Goal: Transaction & Acquisition: Purchase product/service

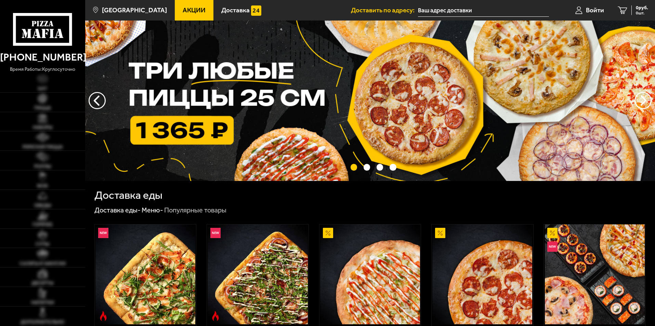
type input "[STREET_ADDRESS]"
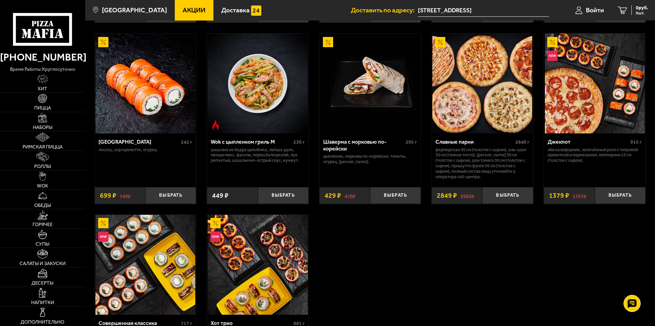
scroll to position [410, 0]
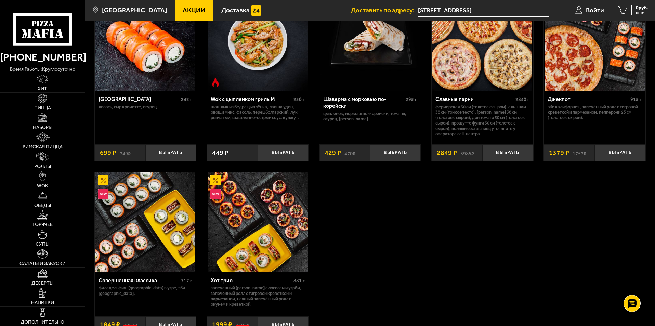
click at [46, 160] on img at bounding box center [42, 157] width 12 height 10
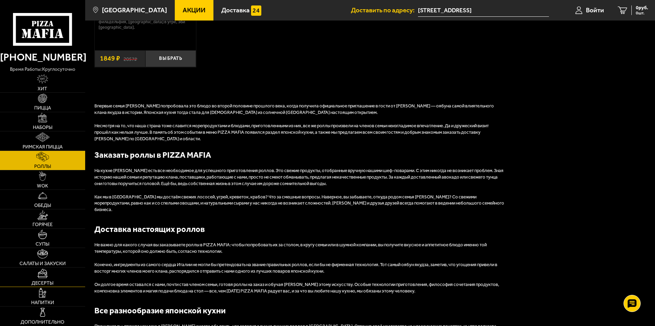
scroll to position [610, 0]
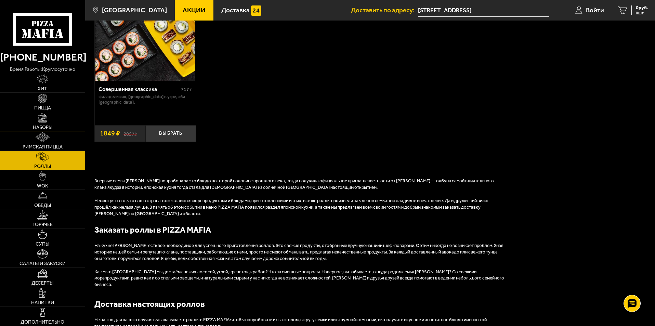
click at [40, 122] on img at bounding box center [43, 118] width 10 height 10
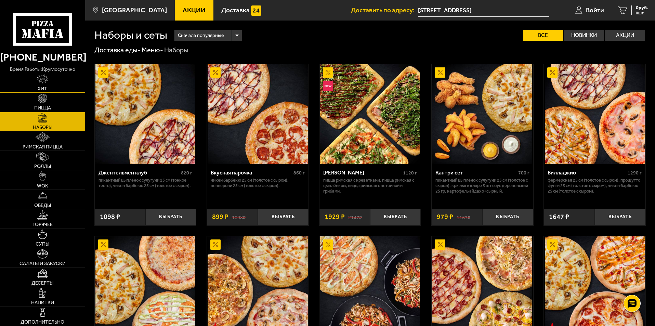
click at [40, 87] on span "Хит" at bounding box center [43, 89] width 10 height 5
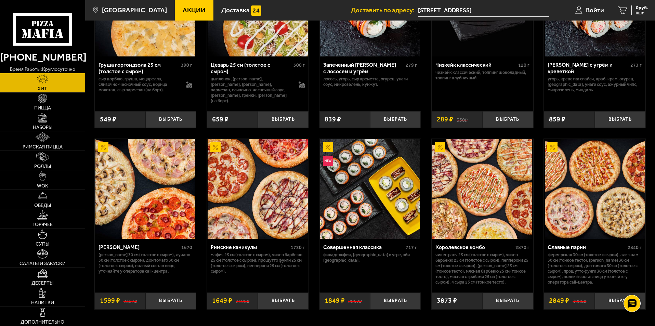
scroll to position [343, 0]
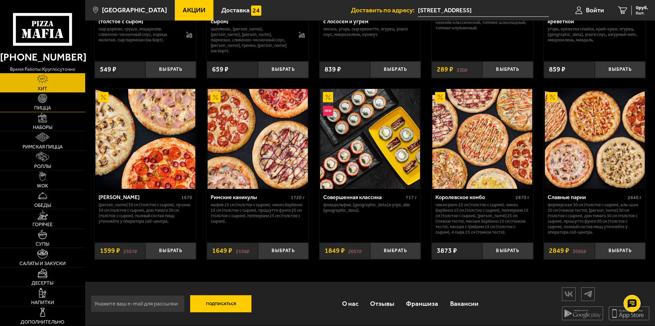
click at [44, 104] on link "Пицца" at bounding box center [42, 102] width 85 height 19
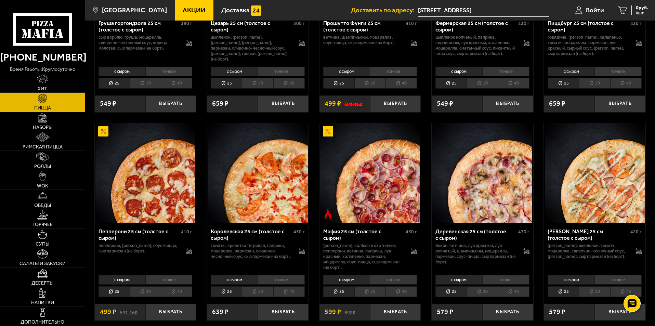
scroll to position [787, 0]
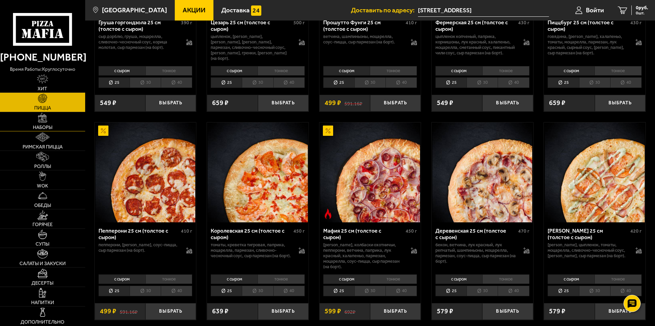
click at [47, 122] on img at bounding box center [43, 118] width 10 height 10
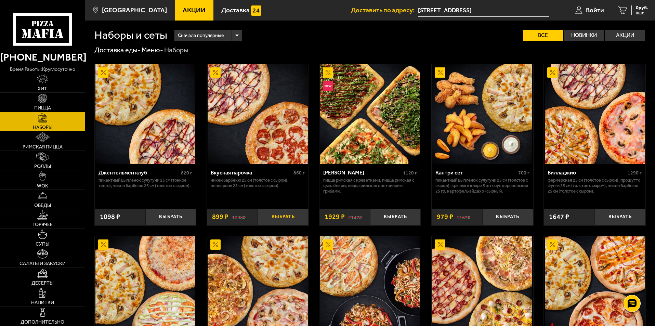
click at [288, 219] on button "Выбрать" at bounding box center [283, 217] width 51 height 17
click at [43, 179] on img at bounding box center [43, 176] width 8 height 10
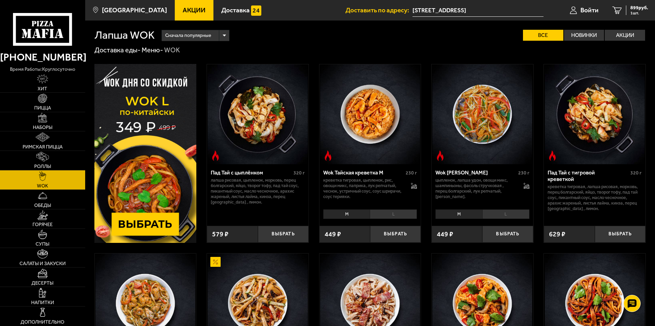
click at [152, 165] on img at bounding box center [145, 153] width 102 height 179
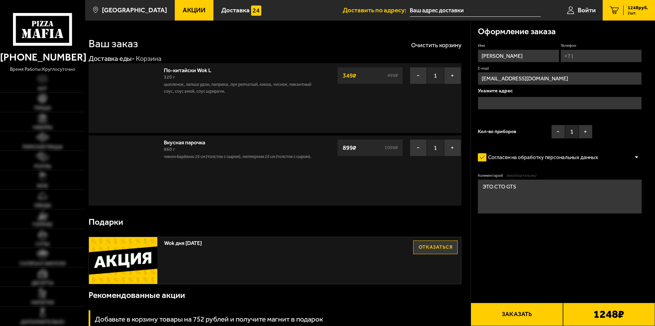
type input "[STREET_ADDRESS]"
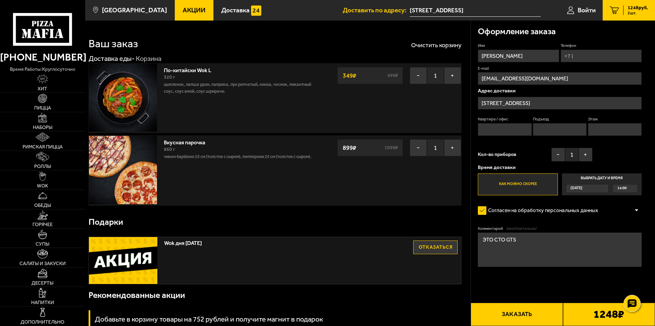
click at [183, 12] on span "Акции" at bounding box center [194, 10] width 23 height 6
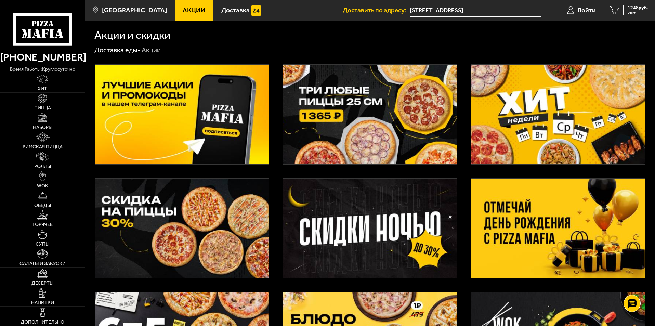
click at [414, 112] on img at bounding box center [370, 115] width 174 height 100
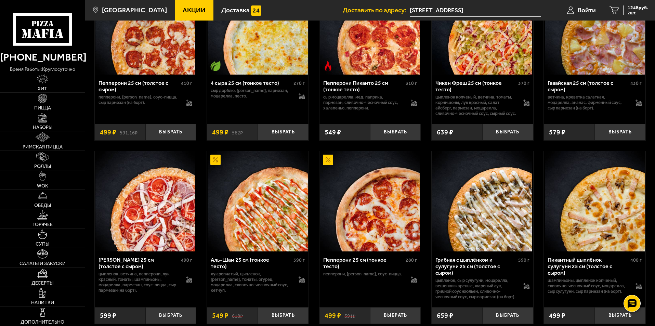
scroll to position [376, 0]
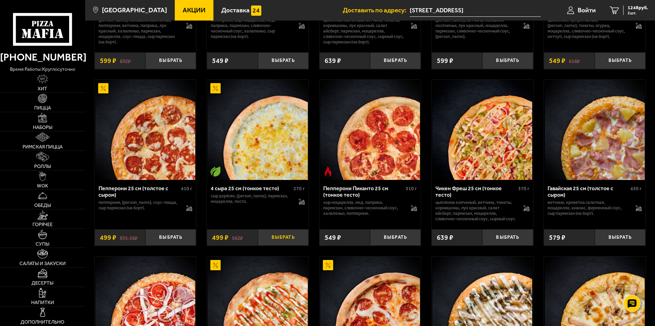
click at [284, 246] on button "Выбрать" at bounding box center [283, 237] width 51 height 17
click at [632, 9] on span "1747 руб." at bounding box center [638, 7] width 21 height 5
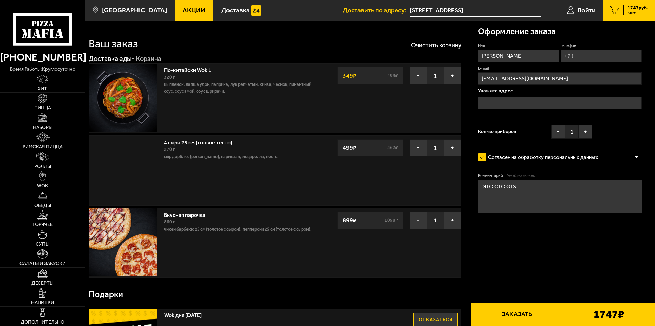
type input "[STREET_ADDRESS]"
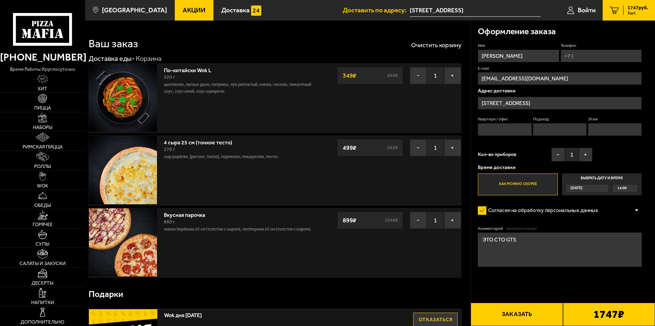
click at [580, 57] on input "Телефон" at bounding box center [601, 56] width 81 height 13
type input "+7 (911) 790-06-11"
click at [620, 47] on span "Применить скидку" at bounding box center [618, 46] width 35 height 6
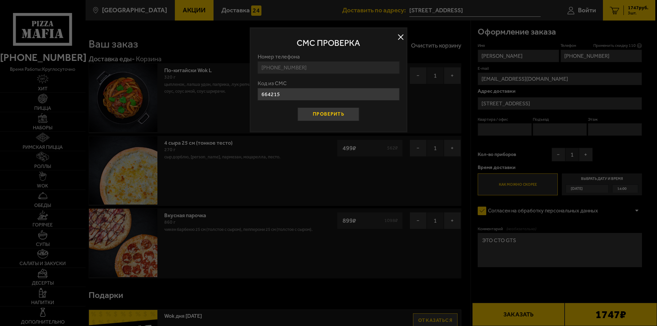
type input "664215"
click at [348, 112] on button "Проверить" at bounding box center [329, 114] width 62 height 14
type input "0"
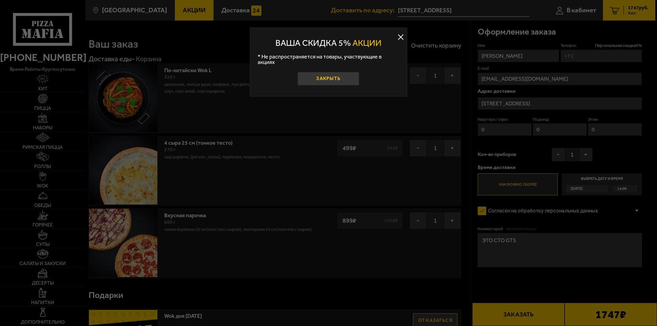
click at [346, 74] on button "Закрыть" at bounding box center [329, 79] width 62 height 14
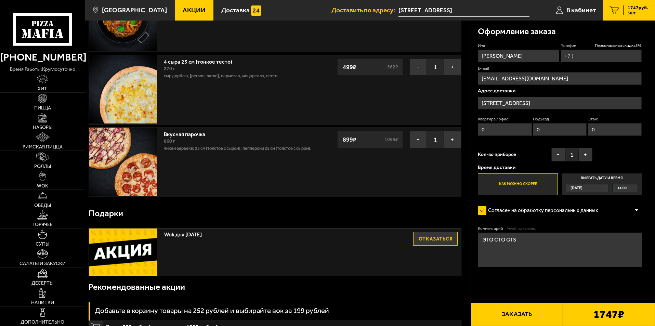
scroll to position [68, 0]
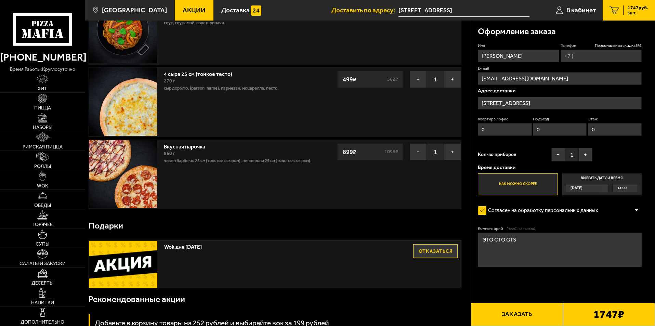
click at [183, 12] on span "Акции" at bounding box center [194, 10] width 23 height 6
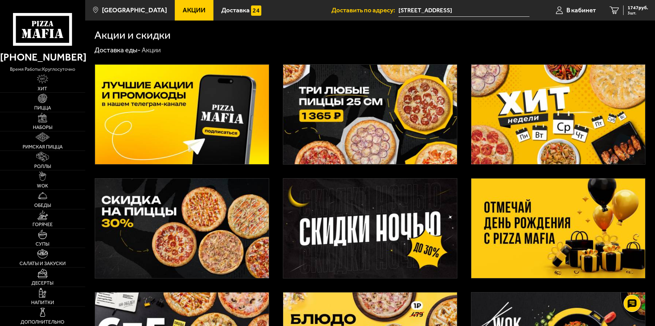
click at [341, 118] on img at bounding box center [370, 115] width 174 height 100
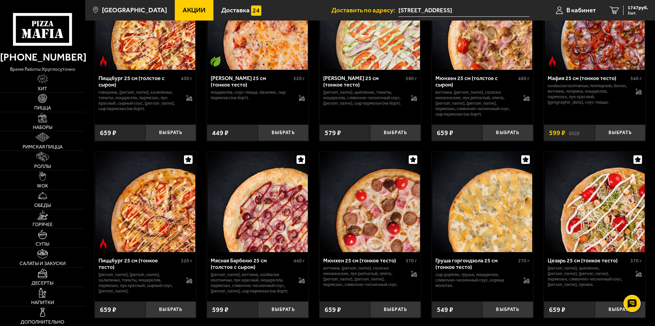
scroll to position [1744, 0]
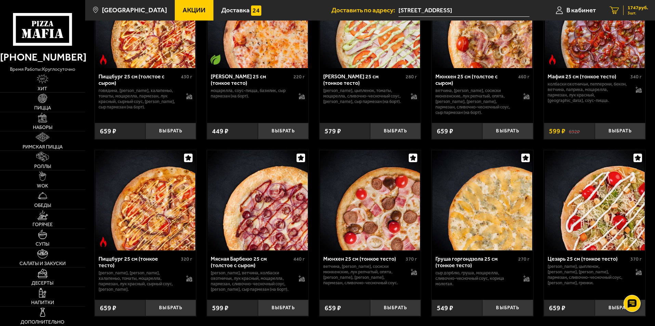
click at [629, 9] on span "1747 руб." at bounding box center [638, 7] width 21 height 5
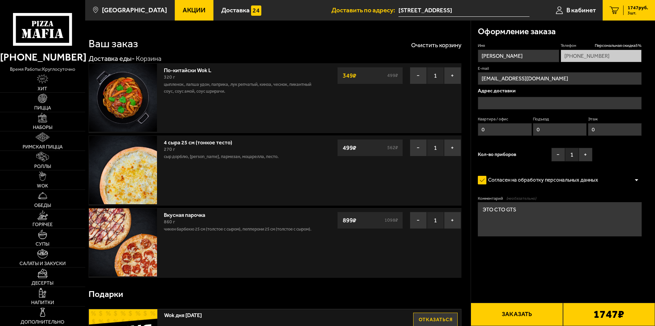
type input "[STREET_ADDRESS]"
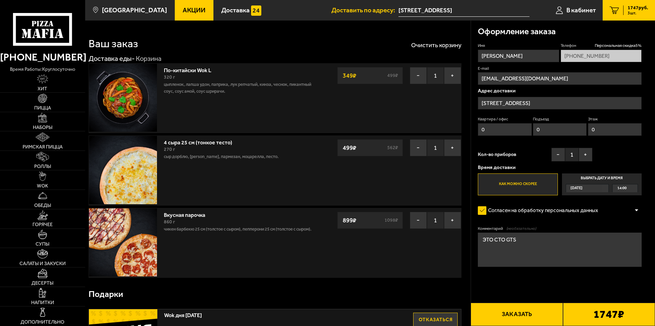
click at [598, 187] on div "Сегодня" at bounding box center [584, 188] width 36 height 8
click at [0, 0] on input "Выбрать дату и время Сегодня 14:00" at bounding box center [0, 0] width 0 height 0
click at [518, 314] on button "Заказать" at bounding box center [517, 314] width 92 height 23
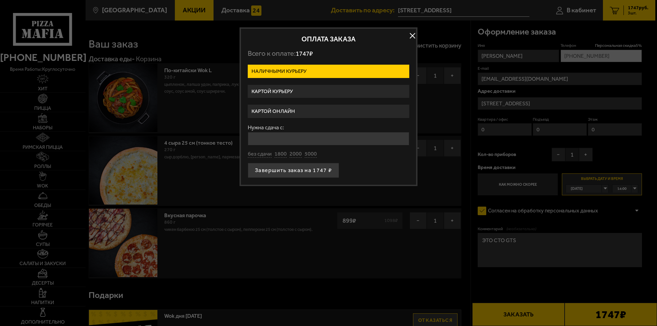
click at [283, 112] on label "Картой онлайн" at bounding box center [328, 111] width 161 height 13
click at [0, 0] on input "Картой онлайн" at bounding box center [0, 0] width 0 height 0
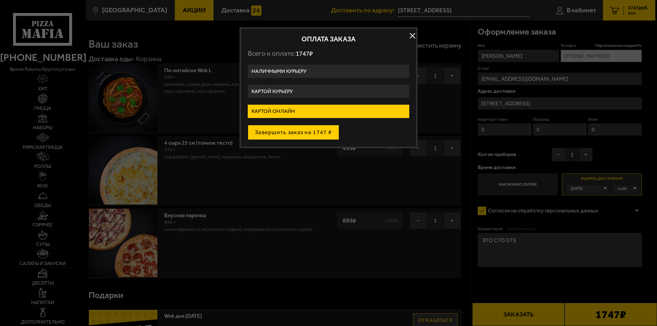
click at [296, 133] on button "Завершить заказ на 1747 ₽" at bounding box center [293, 132] width 91 height 15
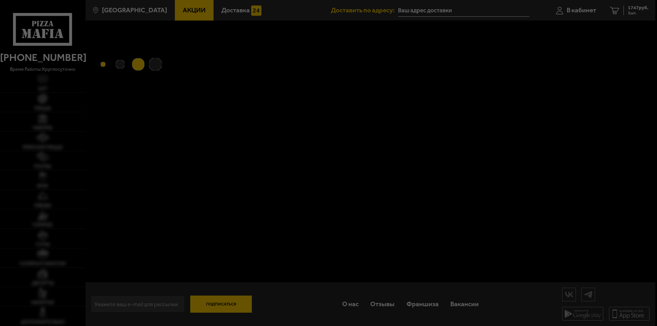
type input "[STREET_ADDRESS]"
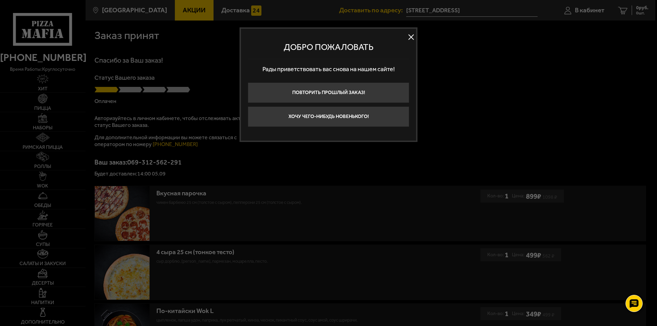
click at [410, 36] on button at bounding box center [411, 37] width 10 height 10
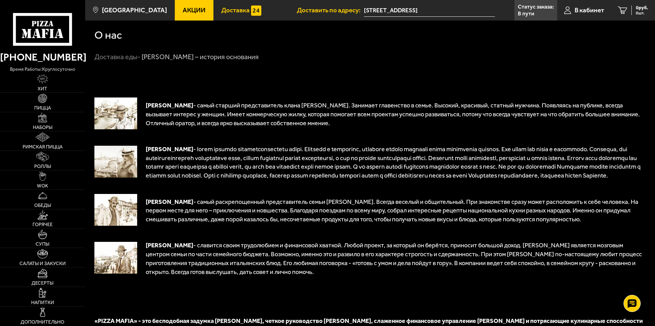
click at [222, 11] on span "Доставка" at bounding box center [235, 10] width 28 height 6
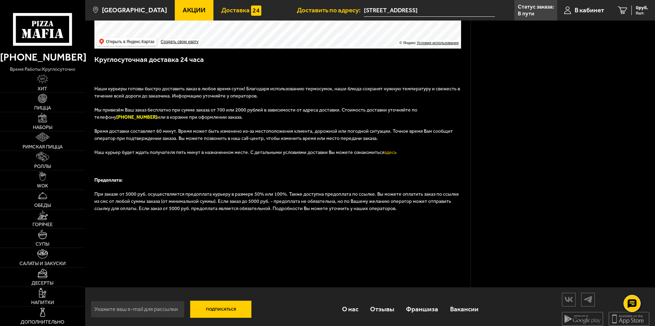
scroll to position [193, 0]
